Goal: Task Accomplishment & Management: Complete application form

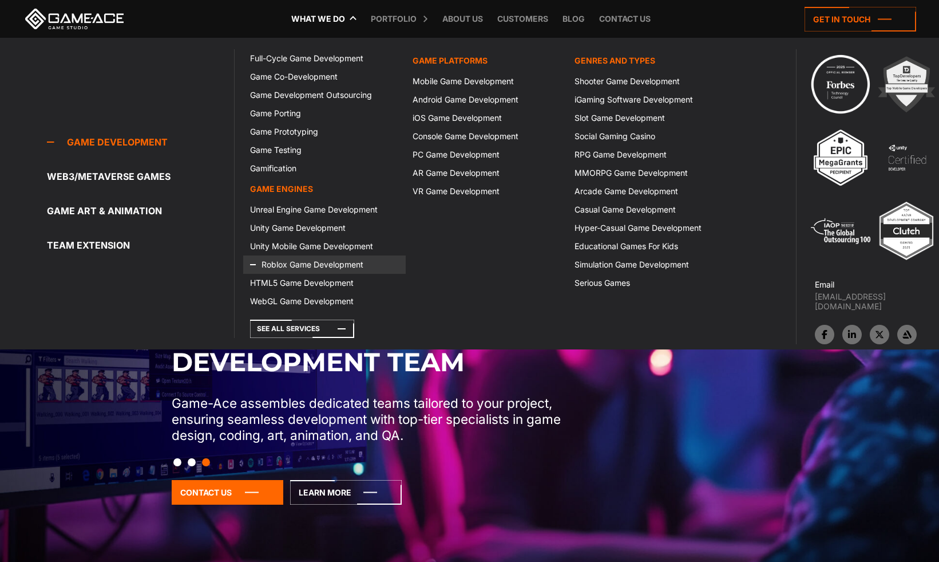
click at [288, 264] on link "Roblox Game Development" at bounding box center [324, 264] width 162 height 18
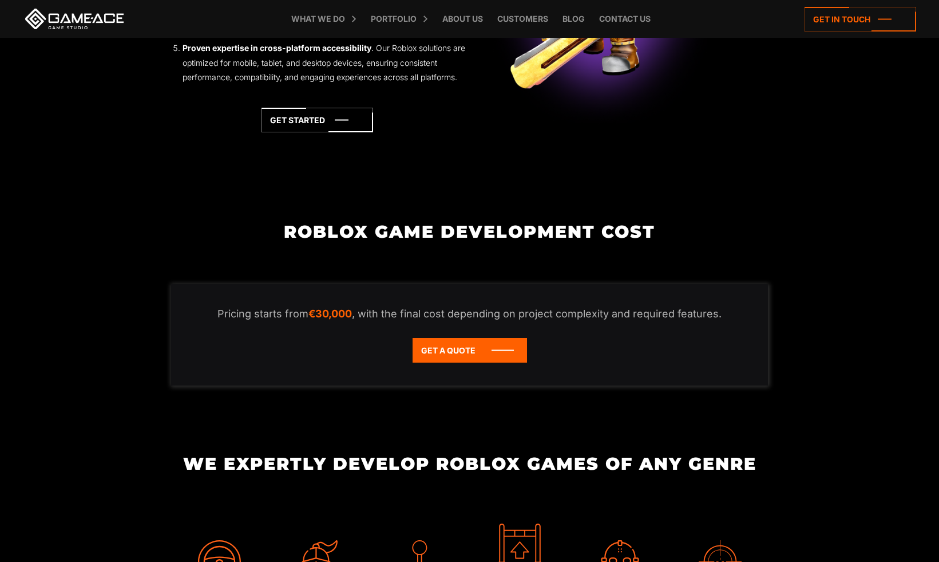
scroll to position [1666, 0]
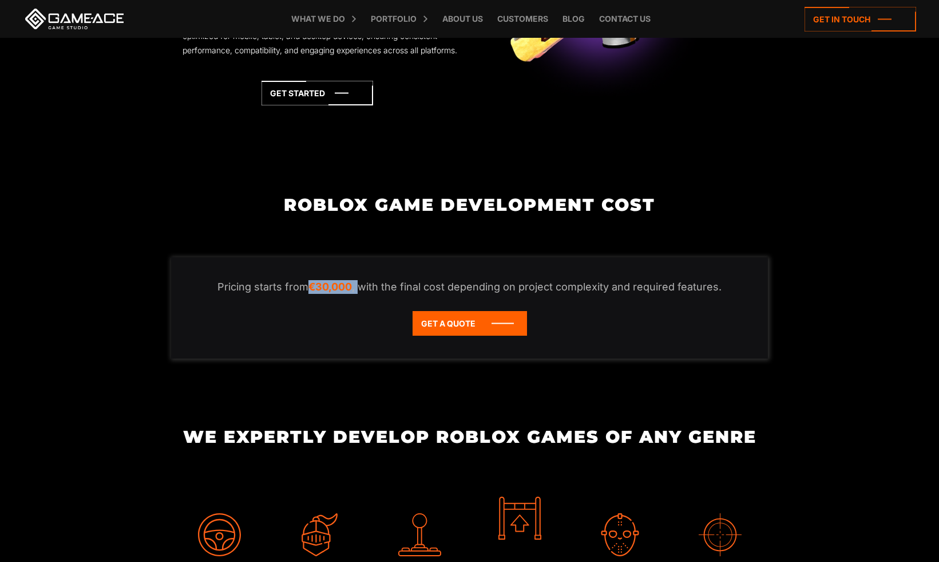
drag, startPoint x: 314, startPoint y: 303, endPoint x: 361, endPoint y: 305, distance: 46.4
click at [361, 294] on p "Pricing starts from €30,000 , with the final cost depending on project complexi…" at bounding box center [469, 287] width 551 height 14
click at [436, 294] on p "Pricing starts from €30,000 , with the final cost depending on project complexi…" at bounding box center [469, 287] width 551 height 14
click at [531, 294] on p "Pricing starts from €30,000 , with the final cost depending on project complexi…" at bounding box center [469, 287] width 551 height 14
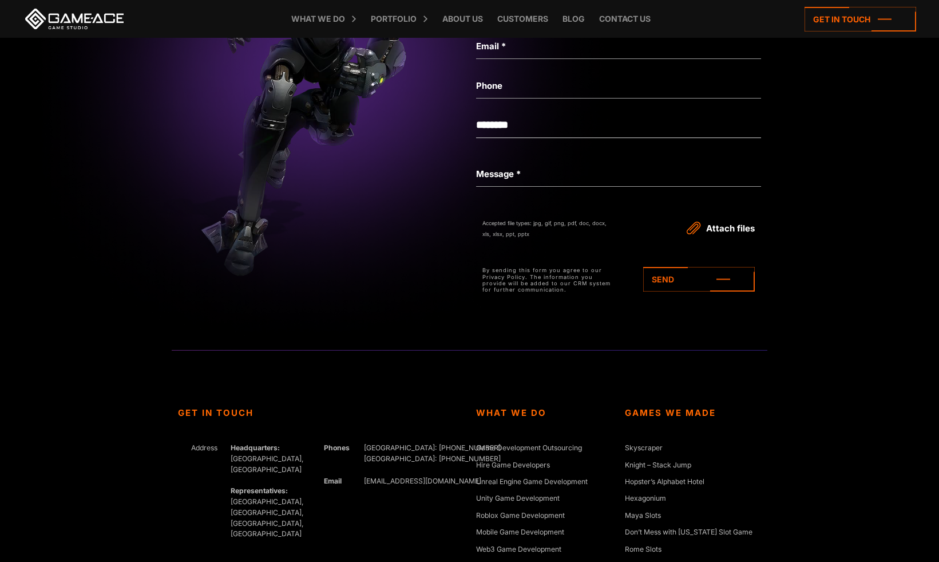
scroll to position [4150, 0]
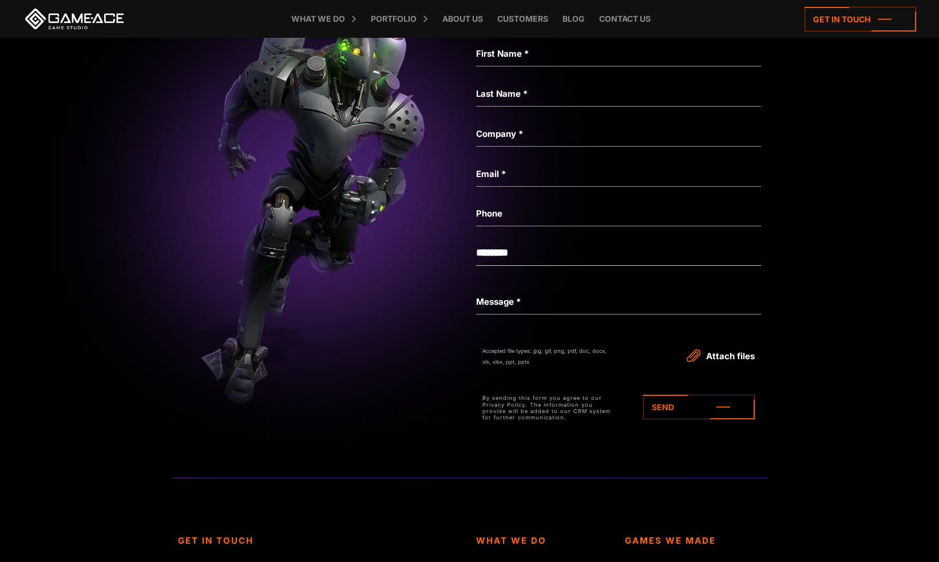
click at [527, 279] on div "Not a valid budget" at bounding box center [618, 269] width 285 height 19
click at [529, 266] on select "**********" at bounding box center [618, 253] width 285 height 26
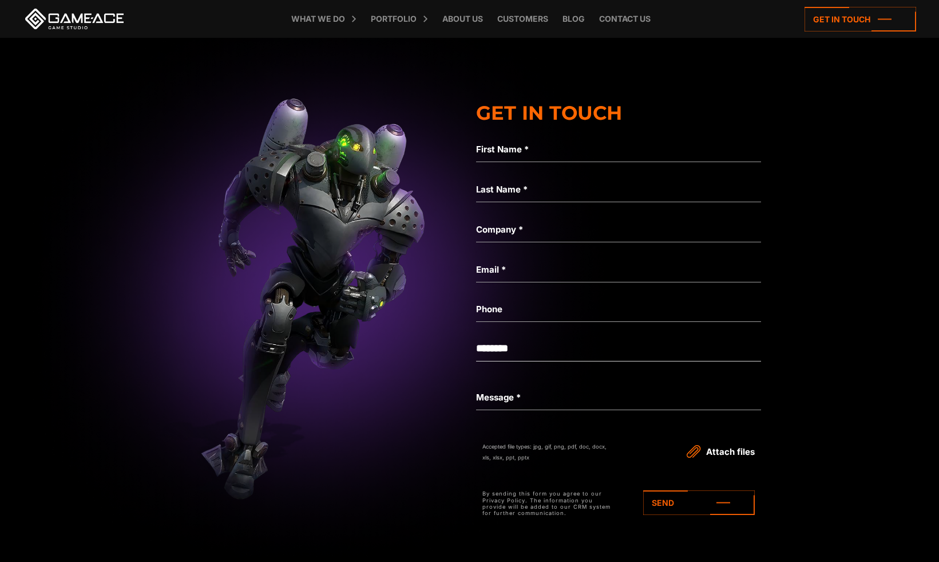
scroll to position [4018, 0]
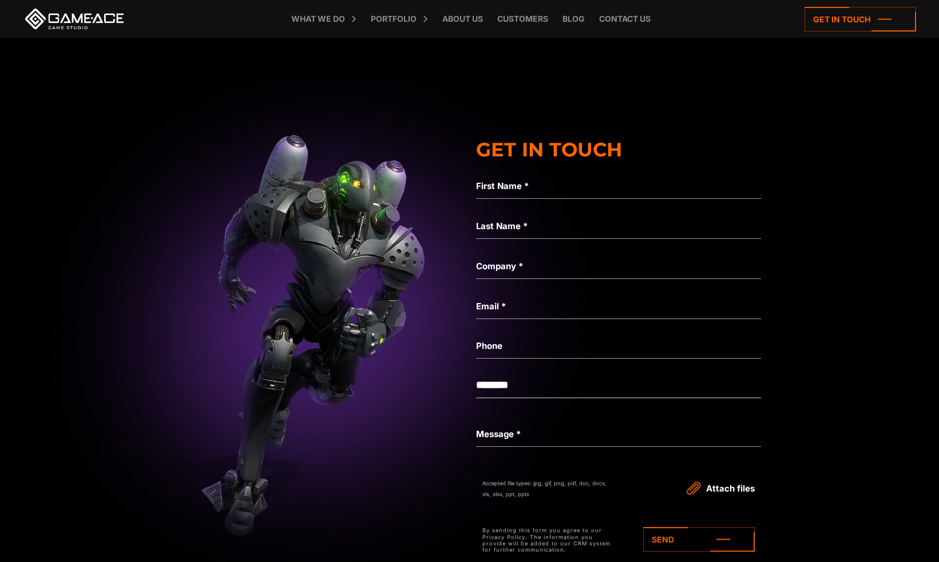
click at [554, 398] on select "**********" at bounding box center [618, 385] width 285 height 26
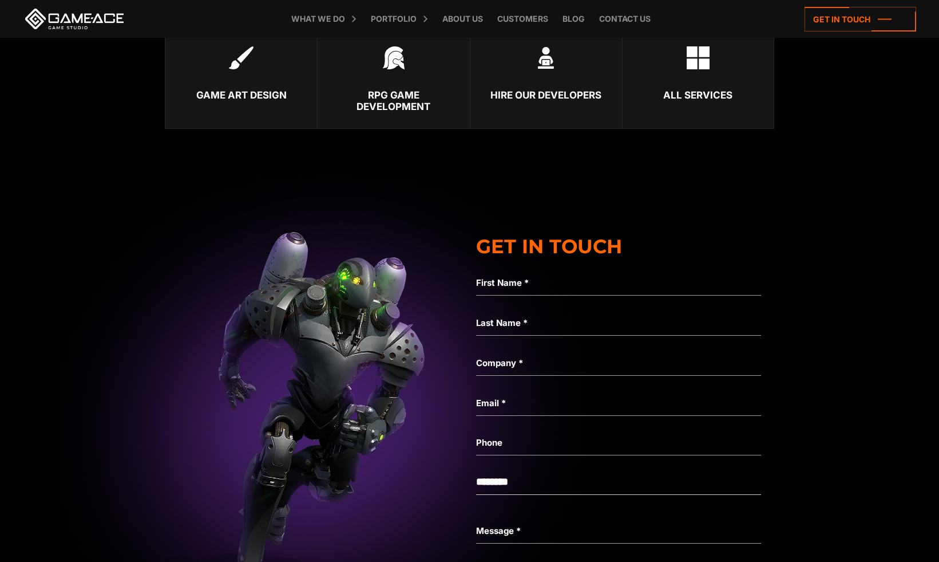
scroll to position [4036, 0]
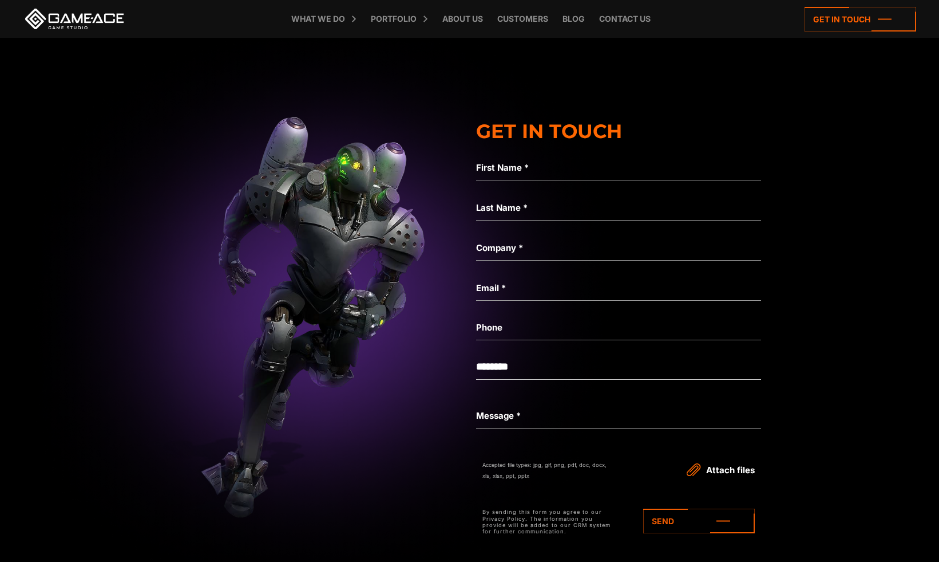
click at [523, 295] on label "Email *" at bounding box center [618, 288] width 285 height 14
click at [523, 301] on input "Email *" at bounding box center [618, 287] width 285 height 26
click at [529, 274] on div "Not a valid name" at bounding box center [618, 264] width 285 height 19
click at [548, 234] on div "Not a valid name" at bounding box center [618, 224] width 285 height 19
click at [554, 194] on div "Not a valid name" at bounding box center [618, 184] width 285 height 19
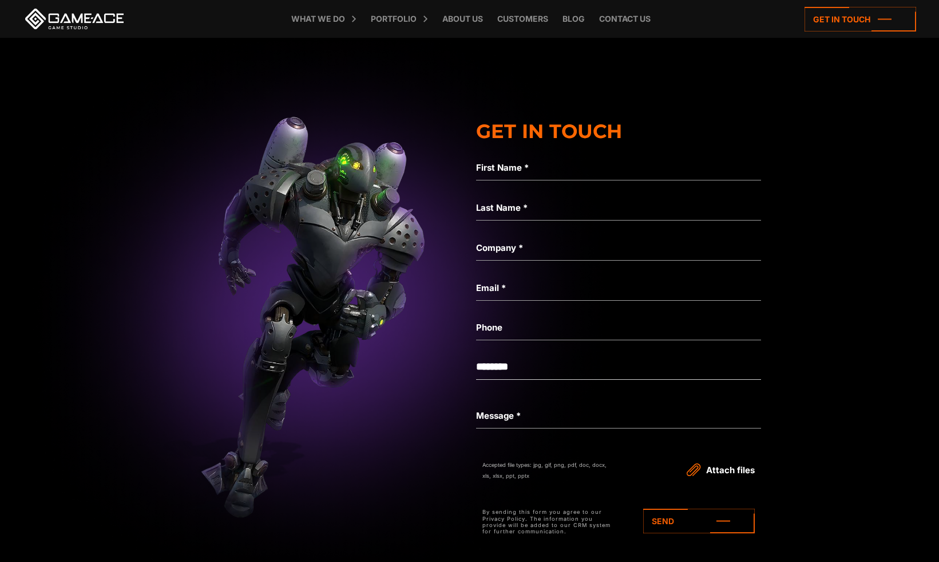
click at [560, 175] on label "First Name *" at bounding box center [618, 168] width 285 height 14
click at [560, 180] on input "First Name *" at bounding box center [618, 167] width 285 height 26
click at [553, 255] on label "Company *" at bounding box center [618, 248] width 285 height 14
click at [553, 260] on input "Company *" at bounding box center [618, 247] width 285 height 26
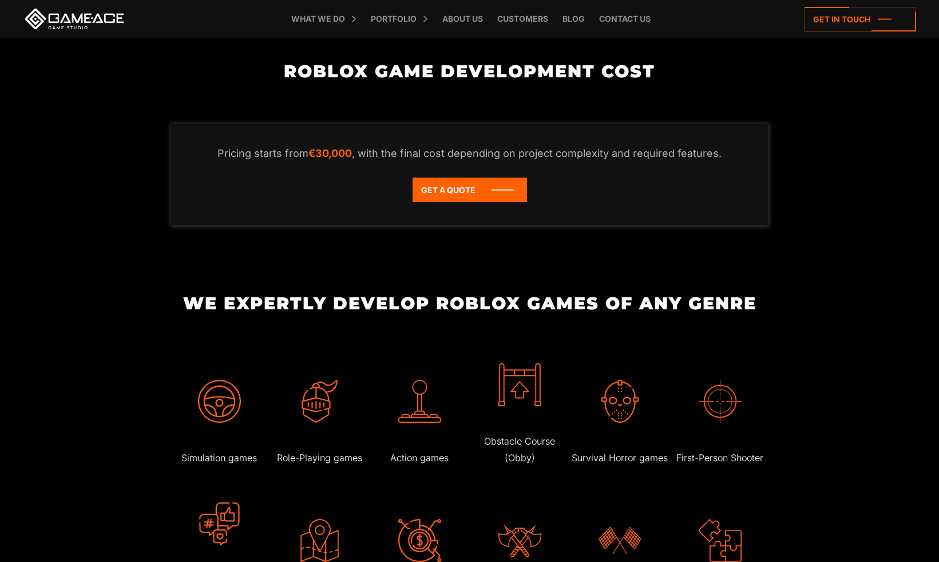
scroll to position [1705, 0]
